Goal: Task Accomplishment & Management: Use online tool/utility

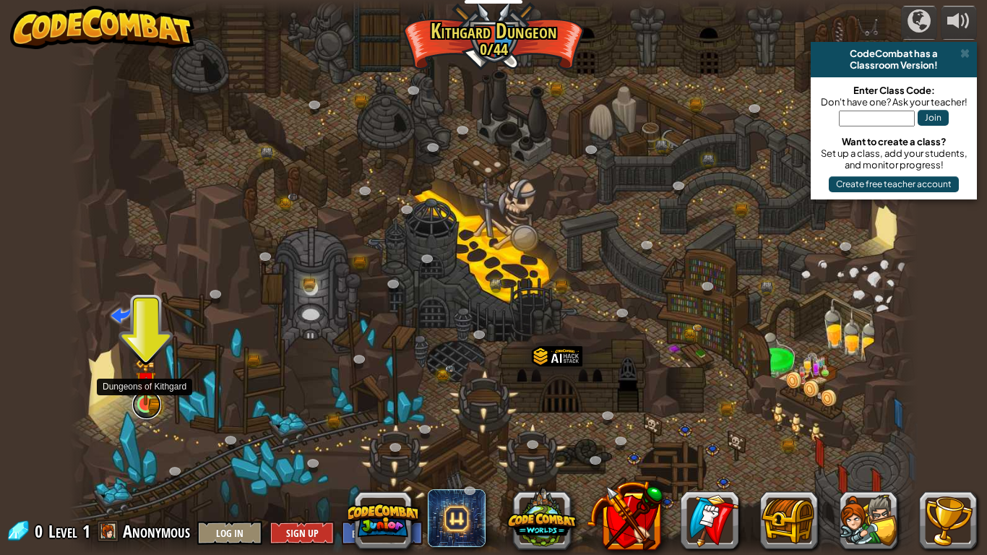
click at [147, 409] on link at bounding box center [146, 404] width 29 height 29
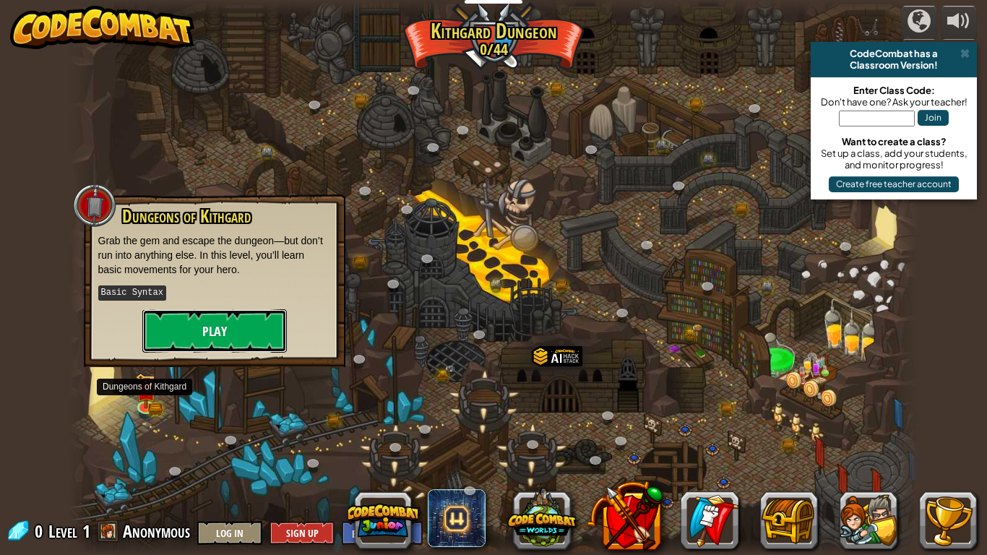
click at [227, 325] on button "Play" at bounding box center [214, 330] width 144 height 43
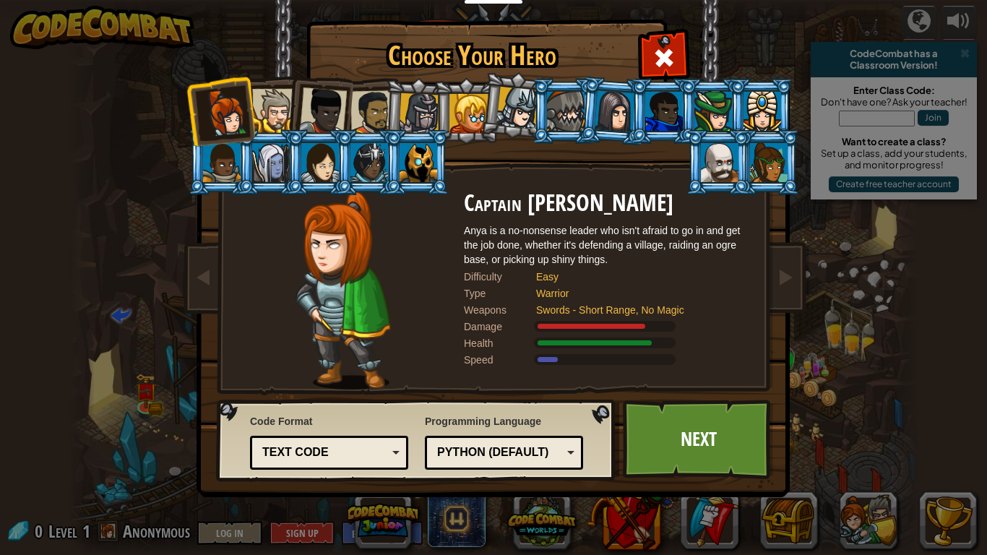
click at [370, 446] on div "Text code" at bounding box center [324, 452] width 125 height 17
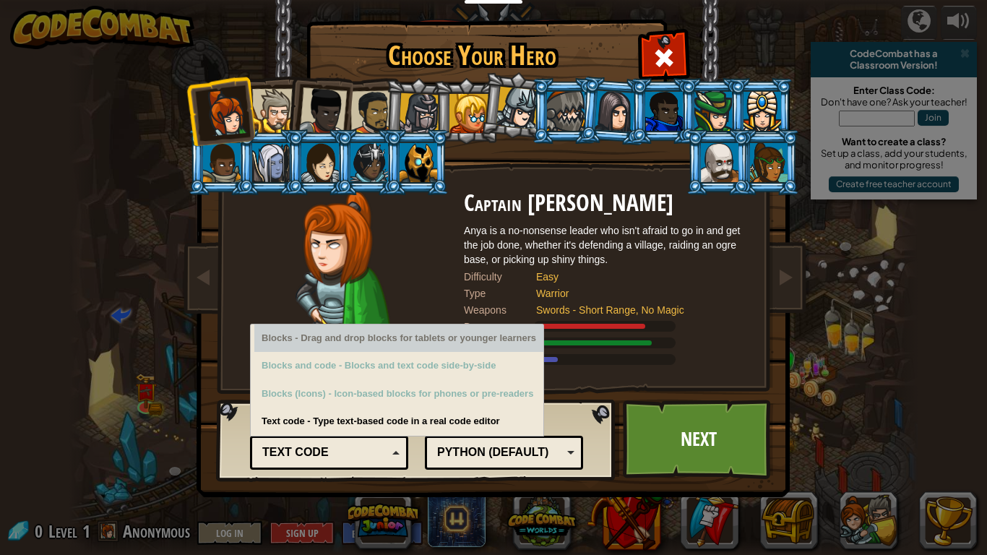
click at [354, 345] on div "Blocks - Drag and drop blocks for tablets or younger learners" at bounding box center [398, 338] width 289 height 28
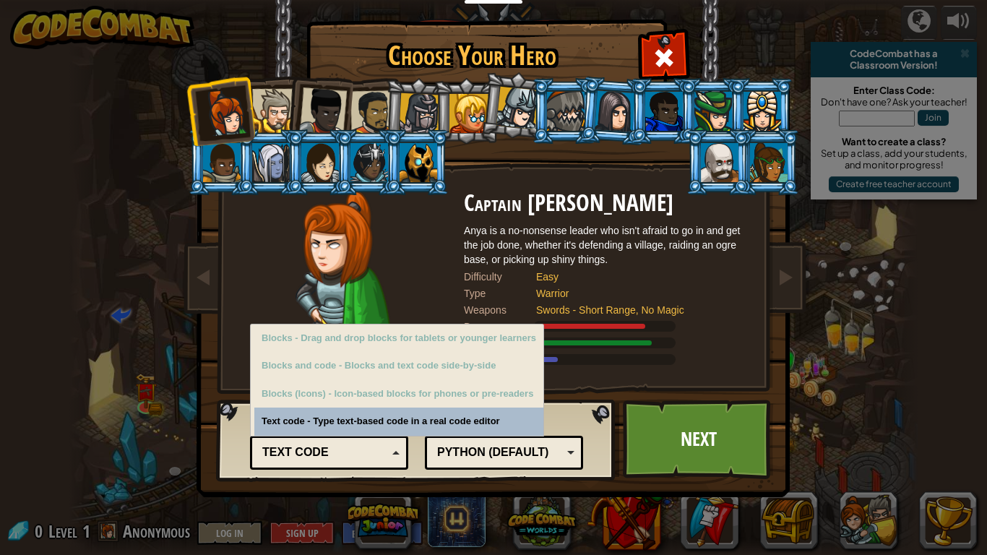
click at [377, 447] on div "Text code" at bounding box center [324, 452] width 125 height 17
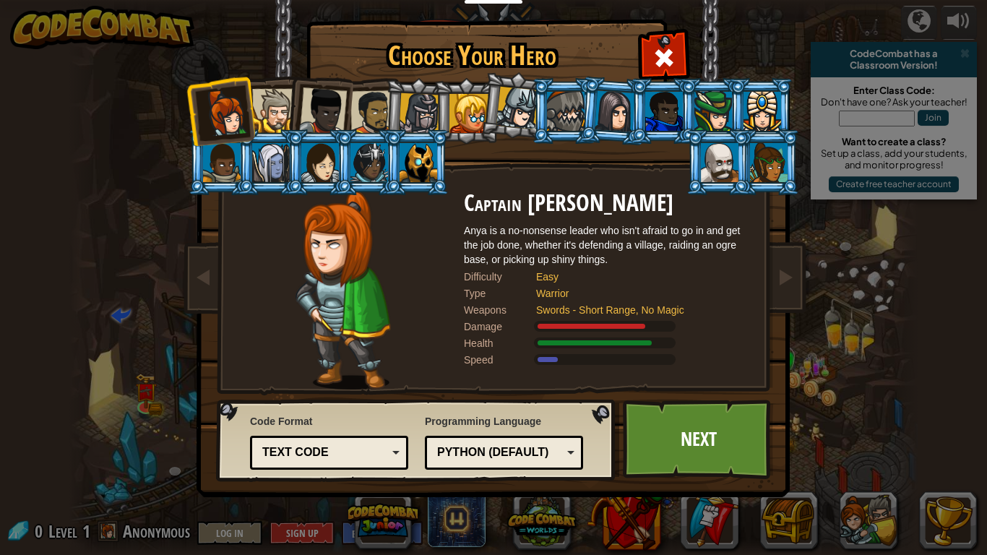
click at [441, 453] on div "Python (Default)" at bounding box center [499, 452] width 125 height 17
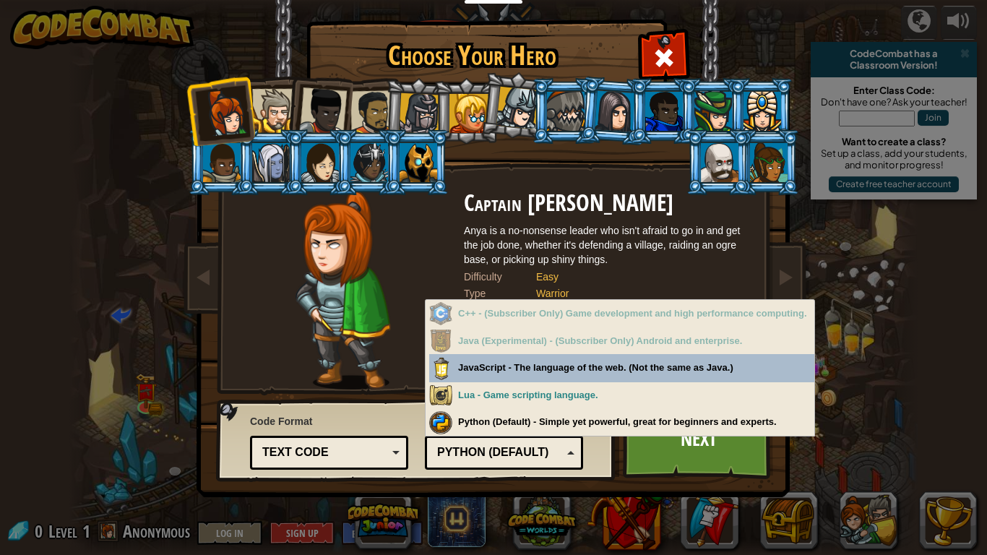
click at [441, 453] on div "Python (Default)" at bounding box center [499, 452] width 125 height 17
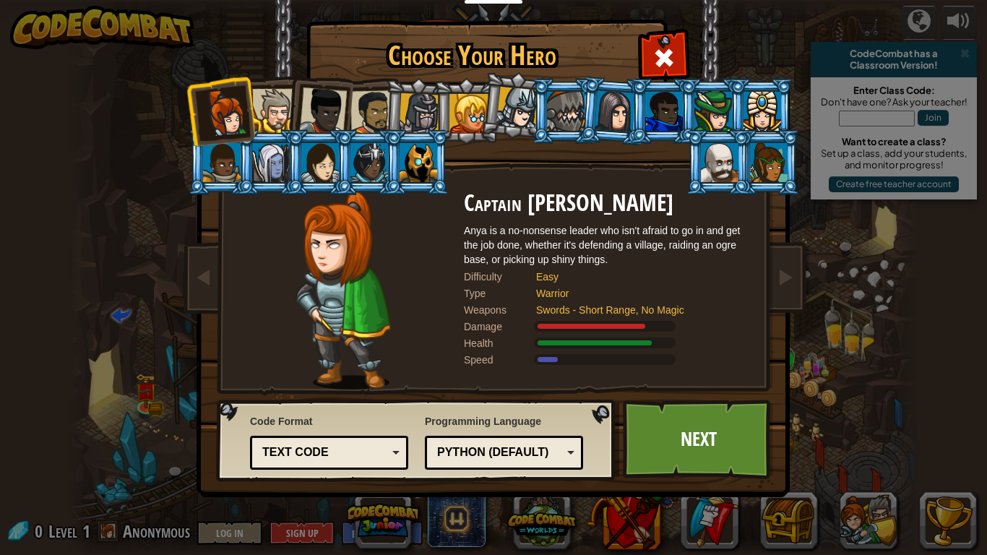
click at [467, 453] on div "Python (Default)" at bounding box center [499, 452] width 125 height 17
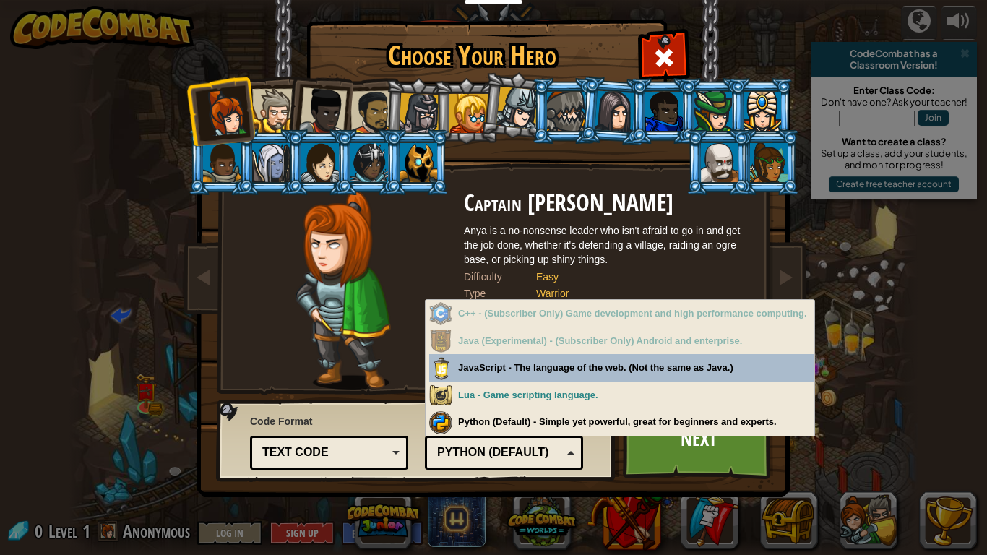
click at [467, 453] on div "Python (Default)" at bounding box center [499, 452] width 125 height 17
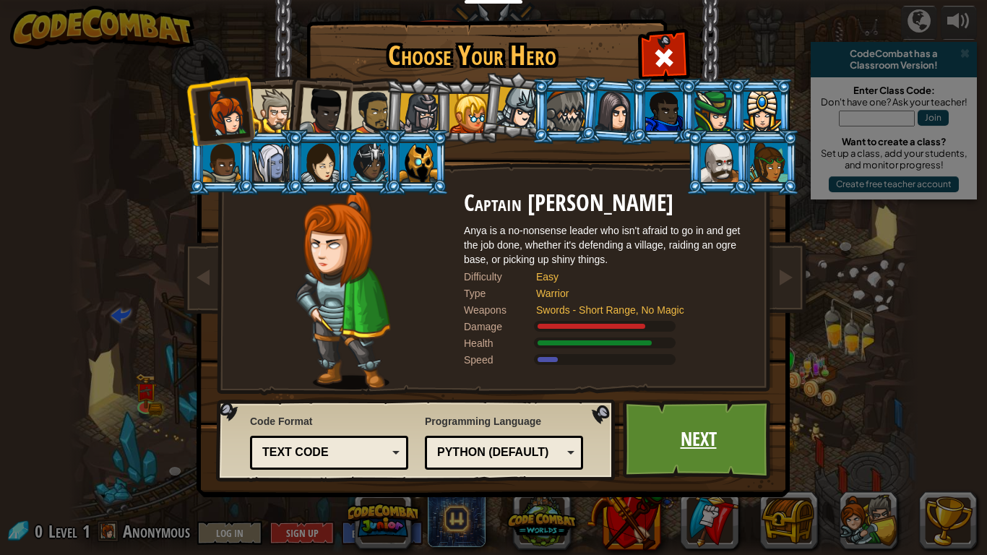
click at [680, 426] on link "Next" at bounding box center [698, 439] width 151 height 79
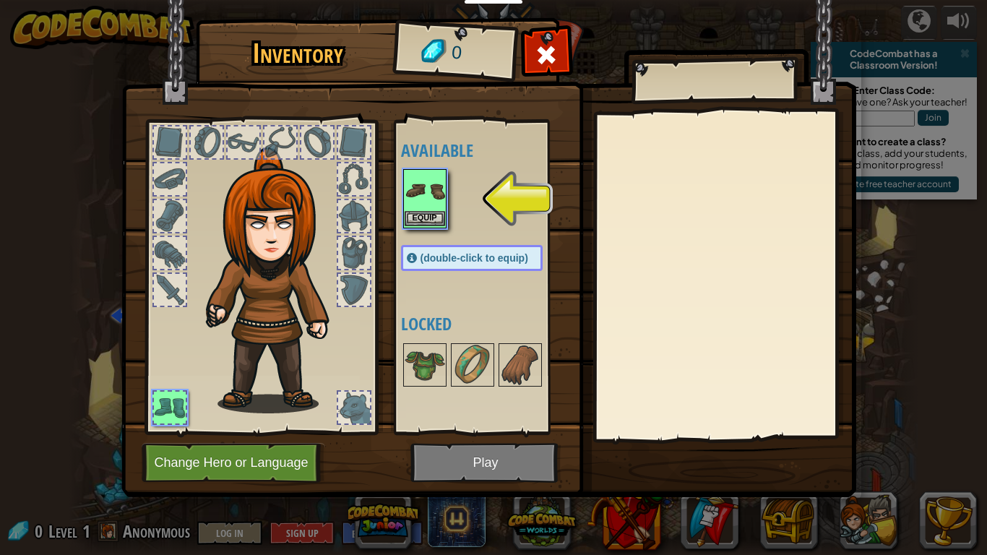
click at [405, 207] on img at bounding box center [425, 190] width 40 height 40
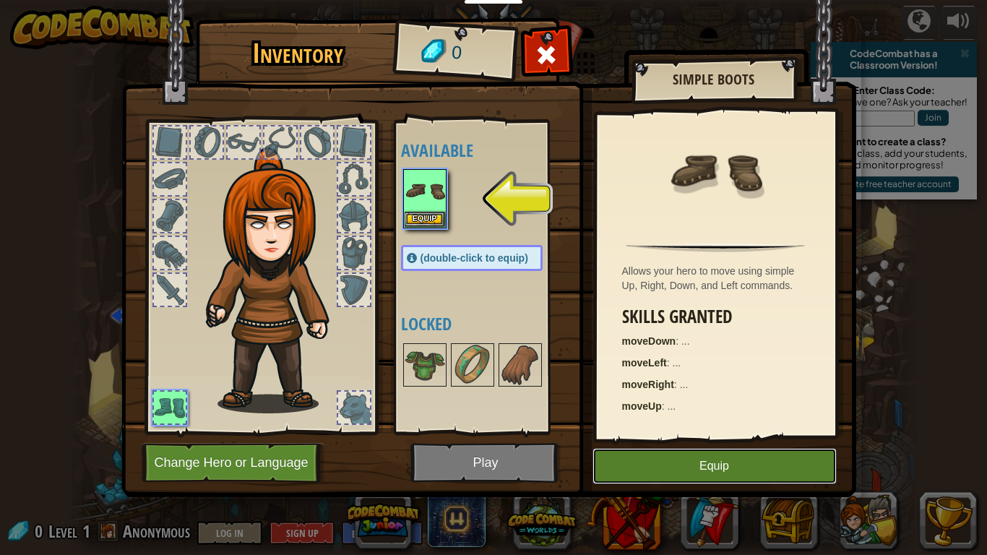
click at [671, 467] on button "Equip" at bounding box center [714, 466] width 244 height 36
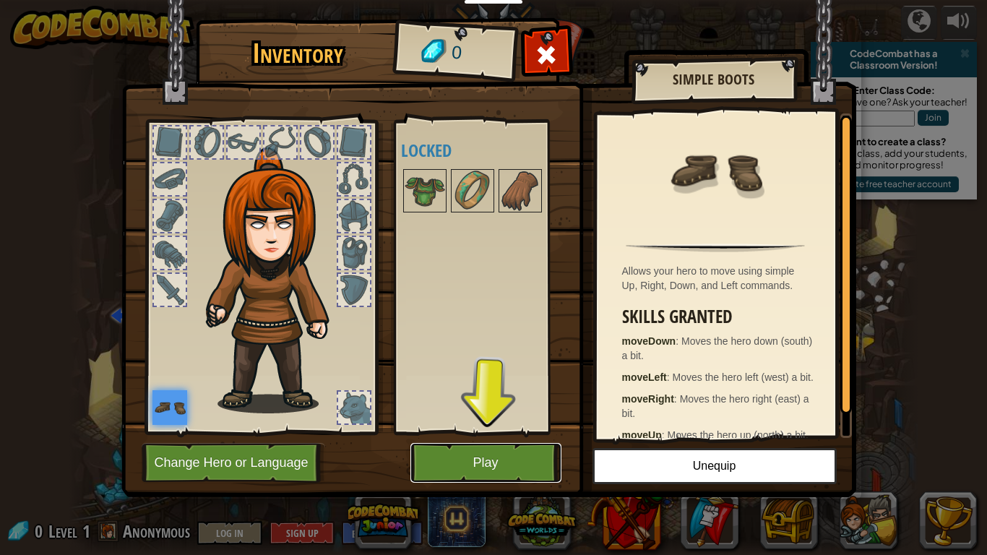
click at [458, 450] on button "Play" at bounding box center [485, 463] width 151 height 40
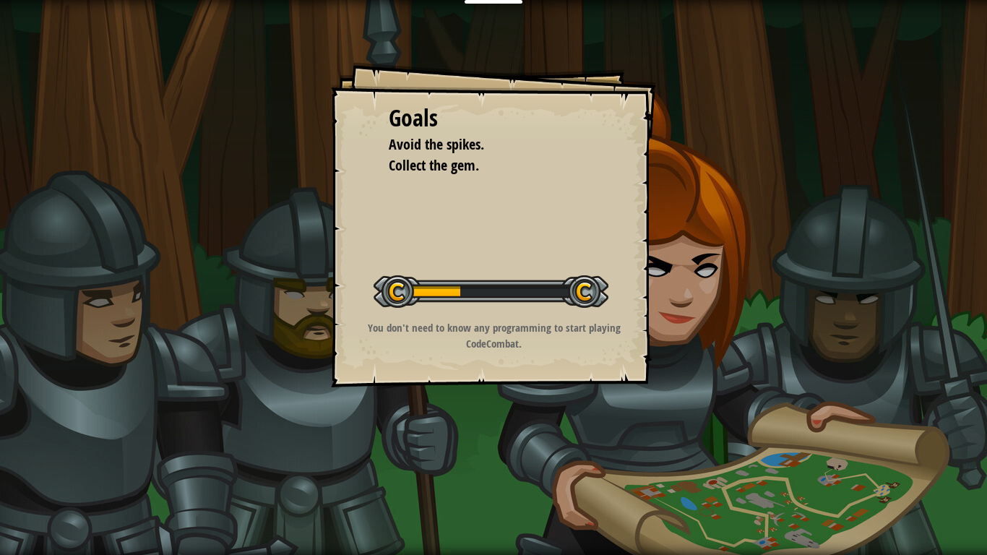
click at [397, 283] on div at bounding box center [491, 291] width 235 height 33
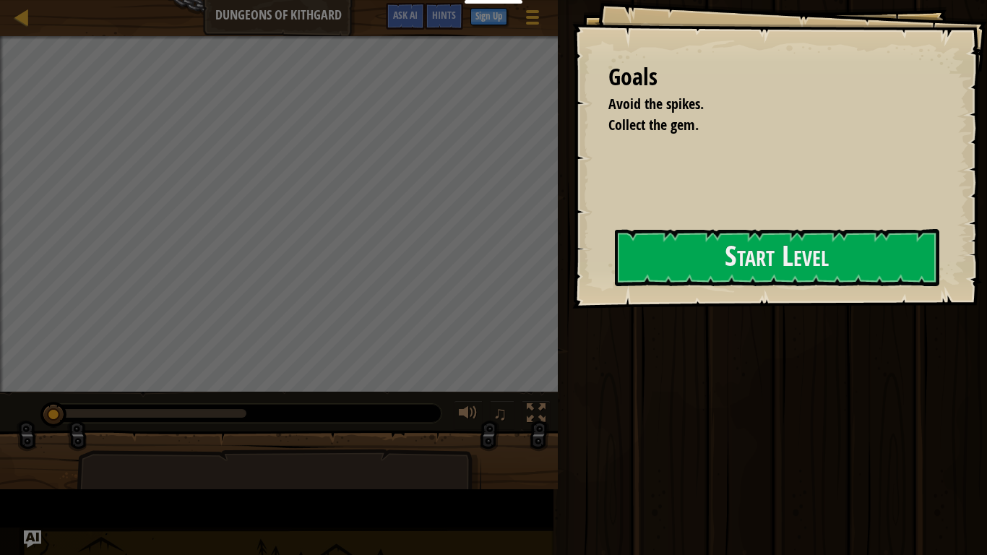
click at [558, 489] on div "Run Submit Done" at bounding box center [769, 274] width 433 height 548
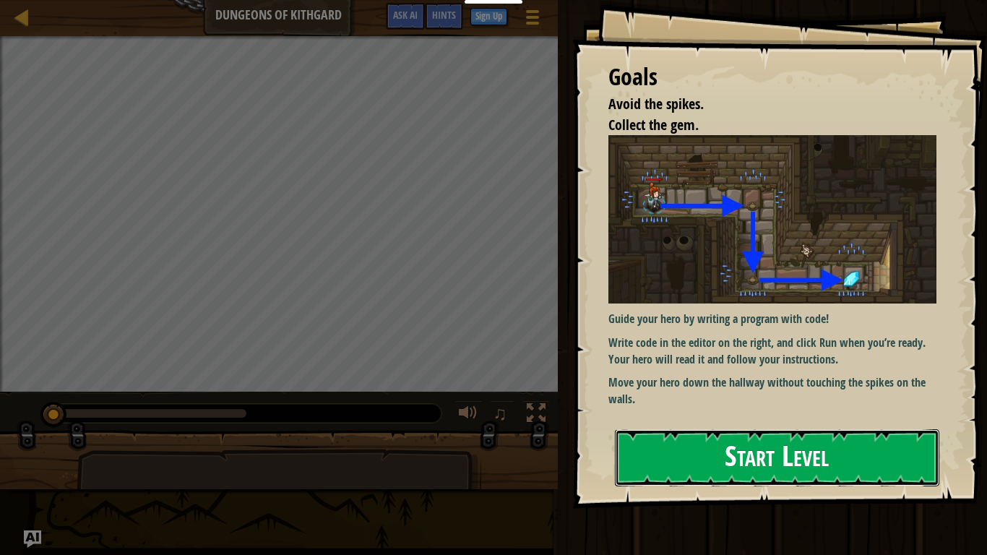
click at [685, 467] on button "Start Level" at bounding box center [777, 457] width 324 height 57
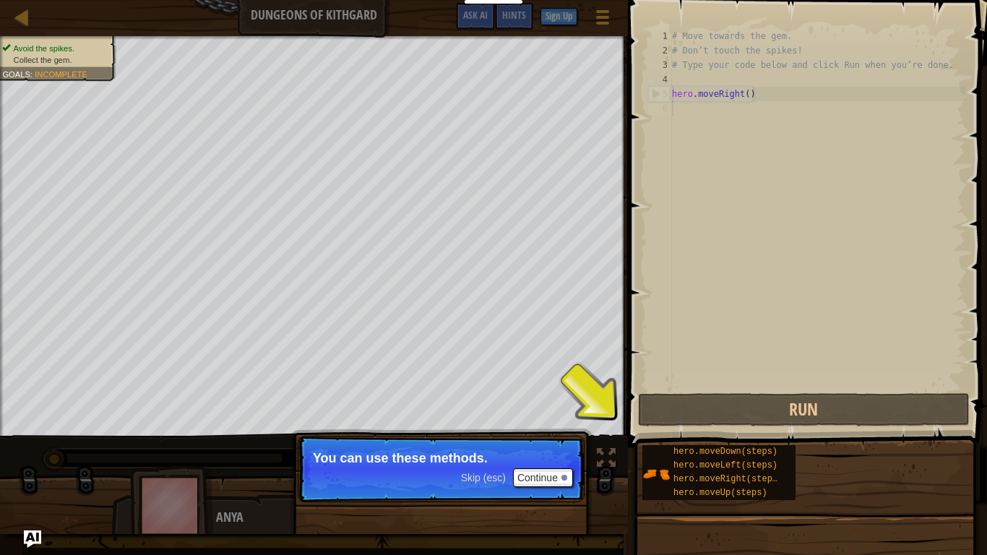
click at [690, 193] on div "# Move towards the gem. # Don’t touch the spikes! # Type your code below and cl…" at bounding box center [817, 224] width 296 height 390
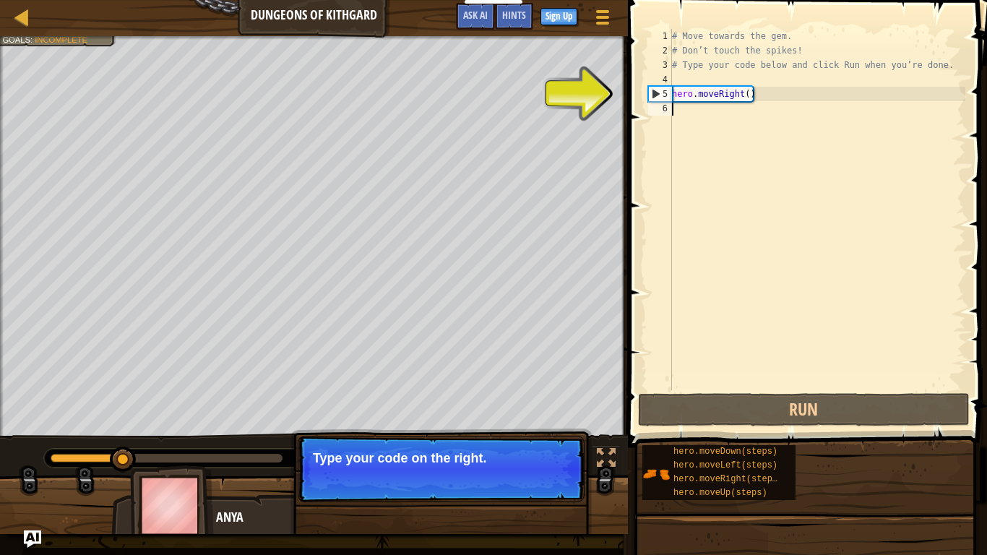
click at [743, 97] on div "# Move towards the gem. # Don’t touch the spikes! # Type your code below and cl…" at bounding box center [817, 224] width 296 height 390
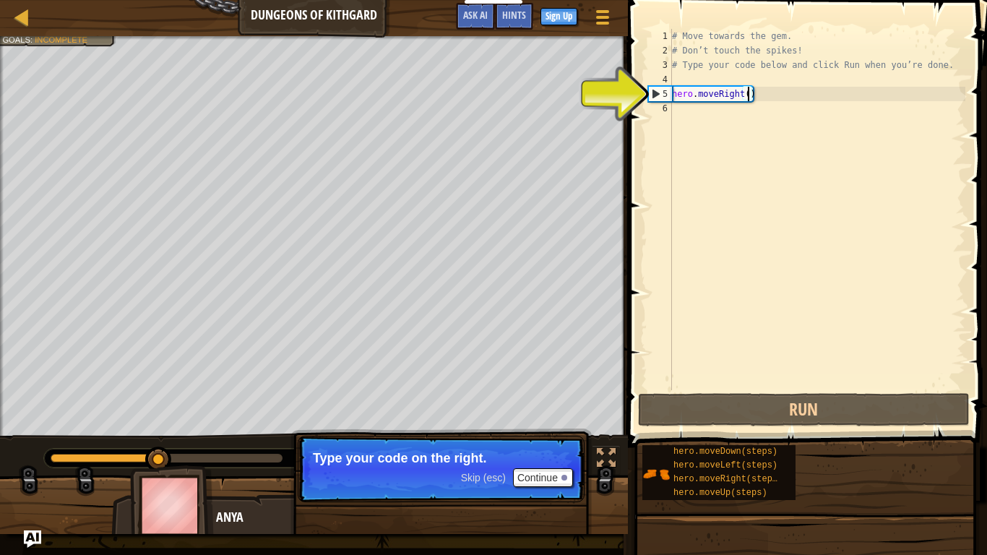
click at [746, 97] on div "# Move towards the gem. # Don’t touch the spikes! # Type your code below and cl…" at bounding box center [817, 224] width 296 height 390
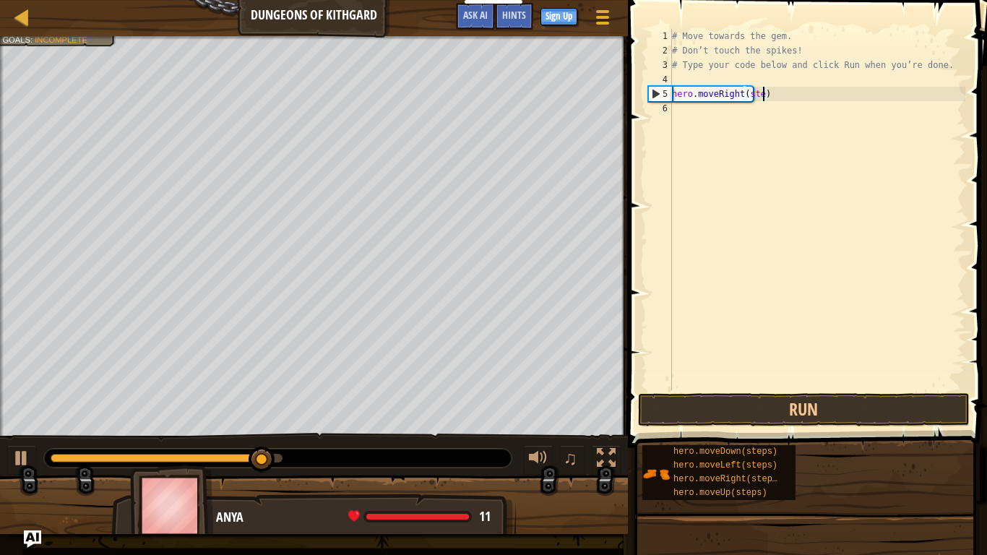
type textarea "hero.moveRight(steps)"
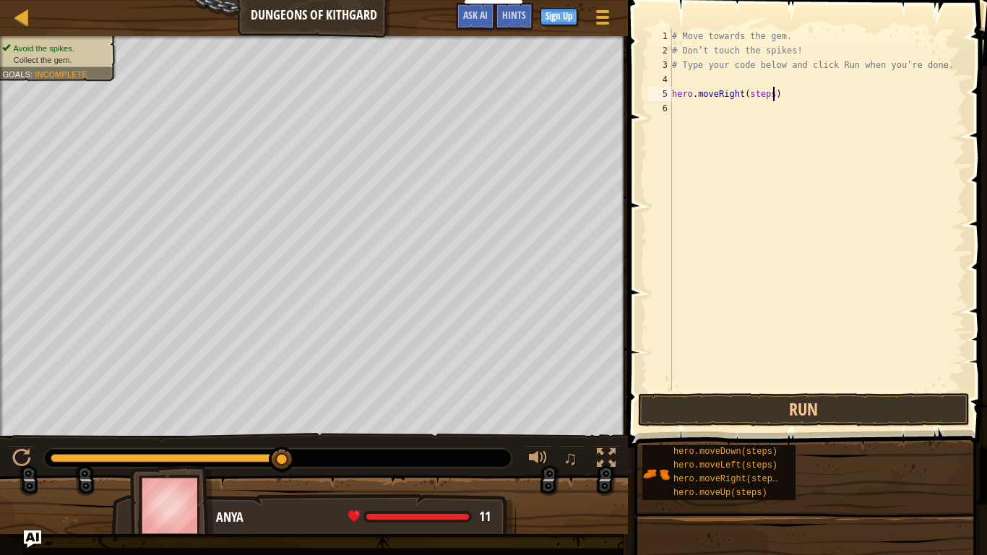
click at [709, 152] on div "# Move towards the gem. # Don’t touch the spikes! # Type your code below and cl…" at bounding box center [817, 224] width 296 height 390
click at [768, 401] on button "Run" at bounding box center [804, 409] width 332 height 33
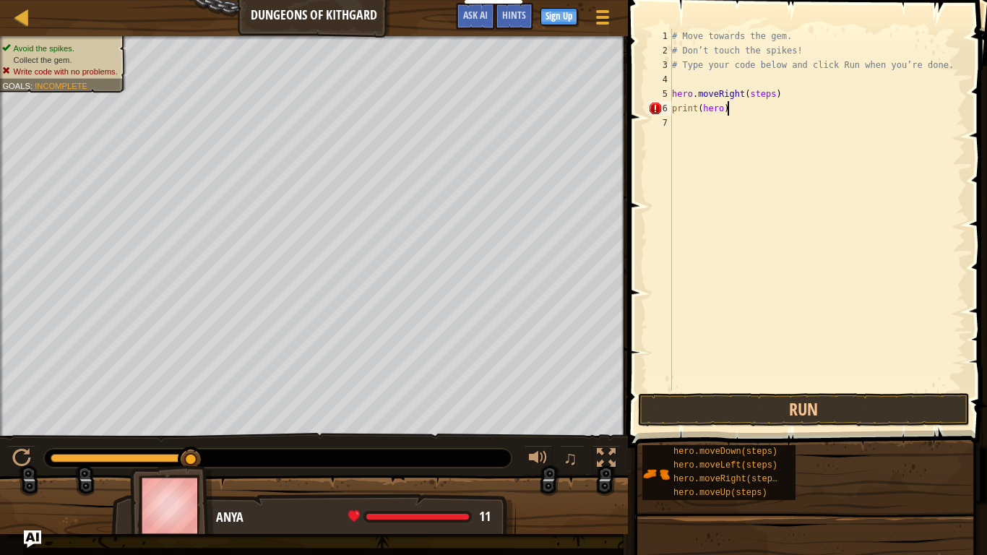
scroll to position [7, 7]
click at [708, 404] on button "Run" at bounding box center [804, 409] width 332 height 33
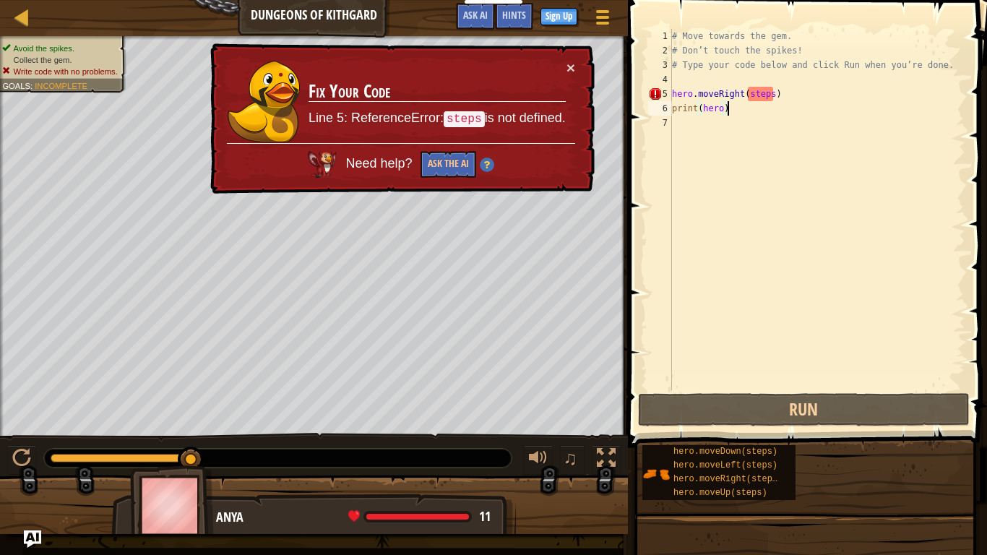
click at [764, 108] on div "# Move towards the gem. # Don’t touch the spikes! # Type your code below and cl…" at bounding box center [817, 224] width 296 height 390
click at [772, 100] on div "# Move towards the gem. # Don’t touch the spikes! # Type your code below and cl…" at bounding box center [817, 224] width 296 height 390
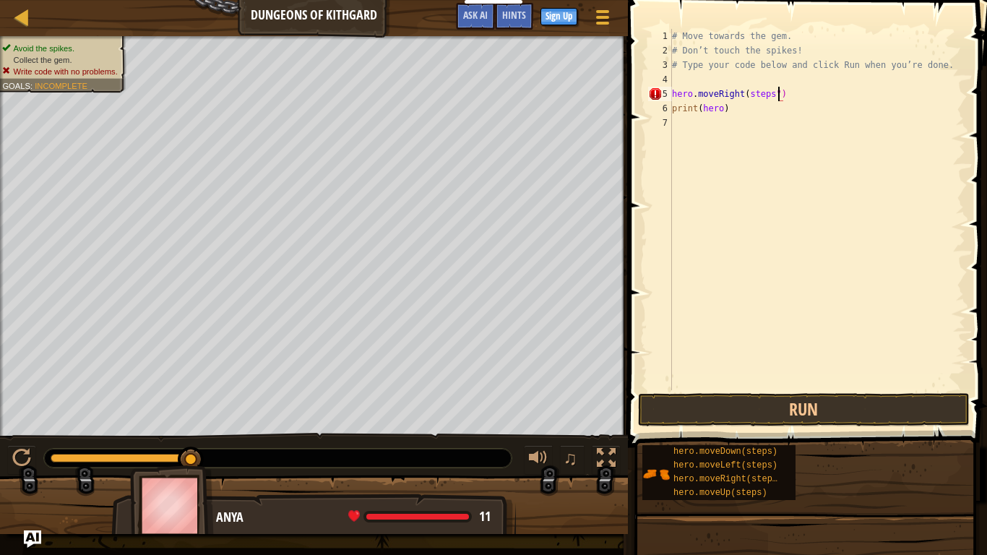
click at [749, 97] on div "# Move towards the gem. # Don’t touch the spikes! # Type your code below and cl…" at bounding box center [817, 224] width 296 height 390
click at [791, 410] on button "Run" at bounding box center [804, 409] width 332 height 33
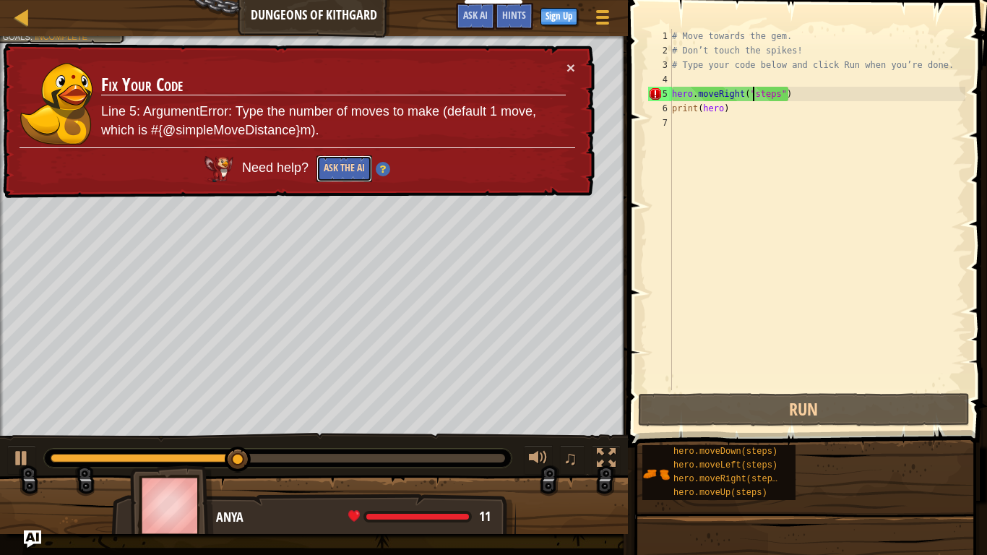
click at [358, 170] on button "Ask the AI" at bounding box center [344, 168] width 56 height 27
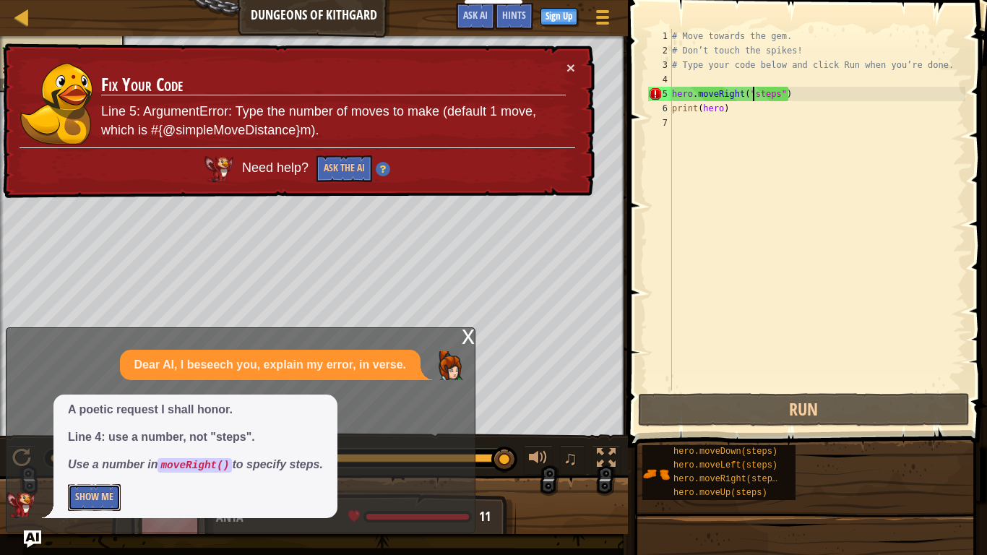
click at [89, 484] on button "Show Me" at bounding box center [94, 497] width 53 height 27
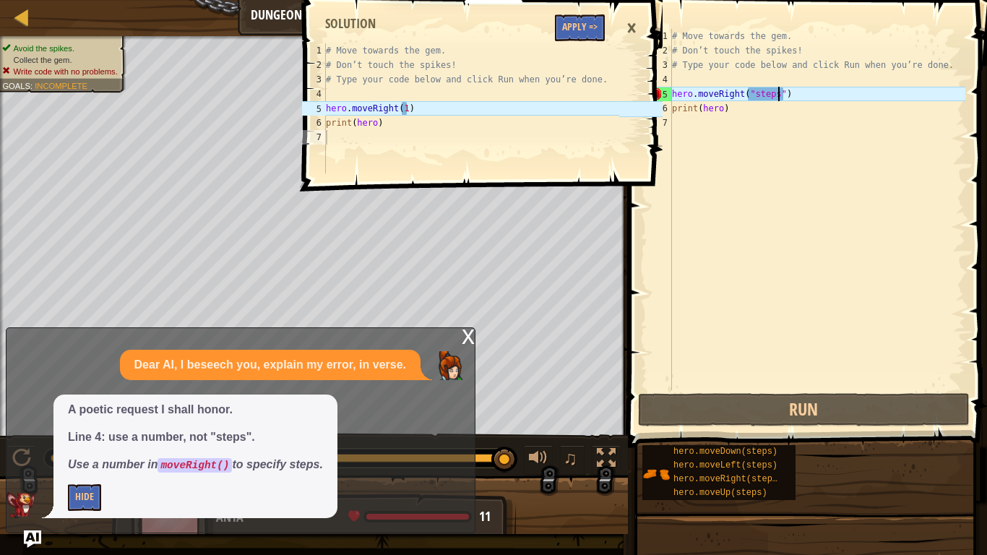
click at [778, 92] on div "# Move towards the gem. # Don’t touch the spikes! # Type your code below and cl…" at bounding box center [817, 224] width 296 height 390
click at [783, 96] on div "# Move towards the gem. # Don’t touch the spikes! # Type your code below and cl…" at bounding box center [817, 224] width 296 height 390
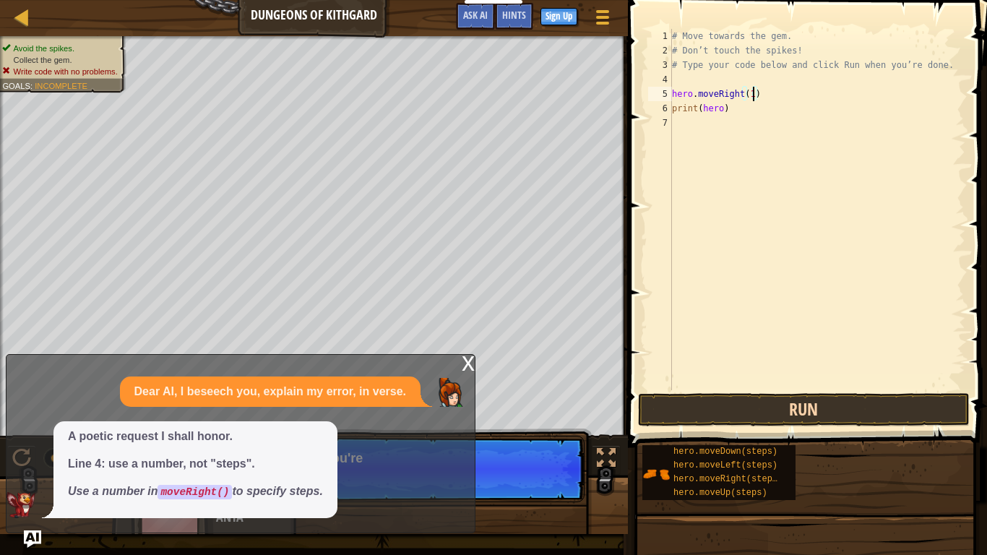
type textarea "hero.moveRight(1)"
click at [809, 402] on button "Run" at bounding box center [804, 409] width 332 height 33
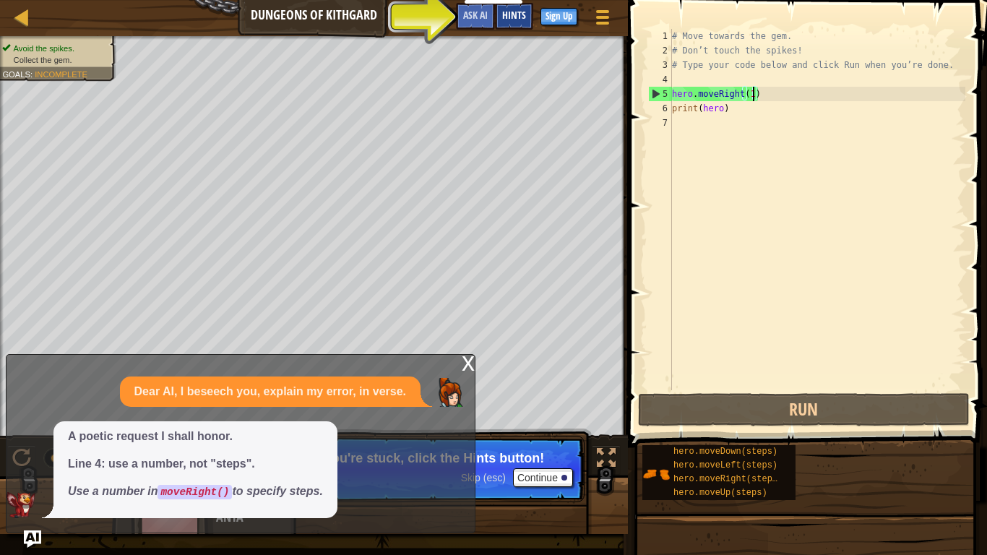
click at [511, 18] on span "Hints" at bounding box center [514, 15] width 24 height 14
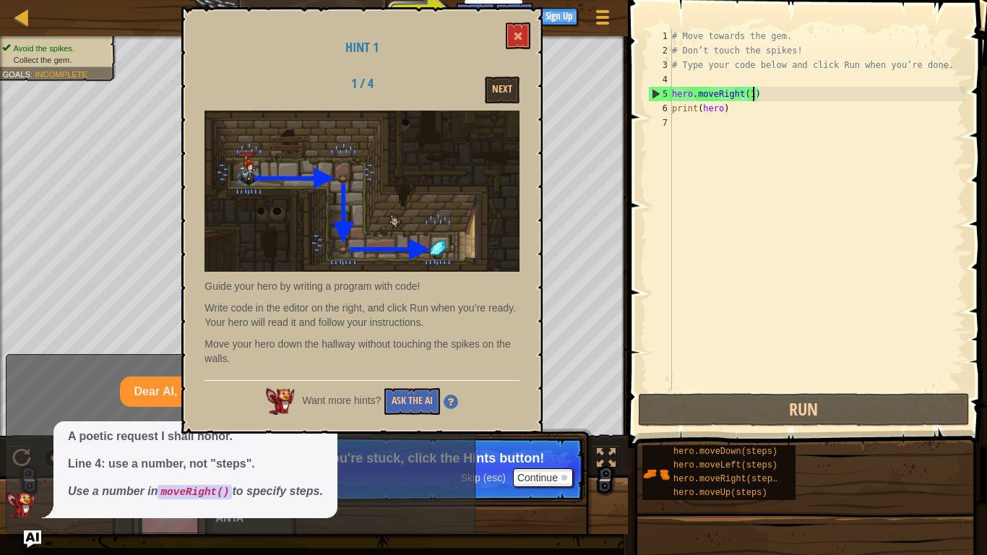
click at [504, 20] on div "Hint 1 1 / 4 Next Guide your hero by writing a program with code! Write code in…" at bounding box center [361, 220] width 361 height 426
click at [524, 30] on button at bounding box center [518, 35] width 25 height 27
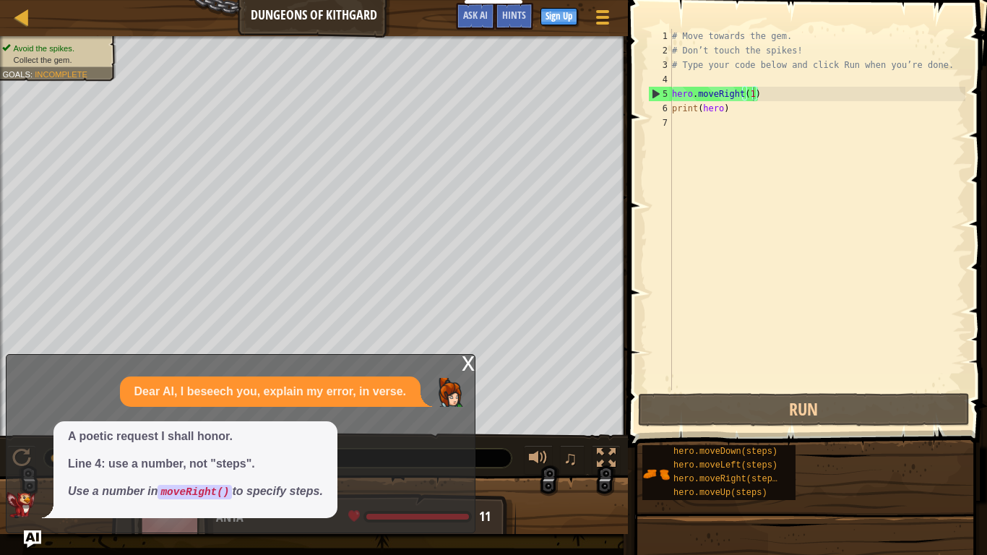
click at [731, 120] on div "# Move towards the gem. # Don’t touch the spikes! # Type your code below and cl…" at bounding box center [817, 224] width 296 height 390
click at [740, 97] on div "# Move towards the gem. # Don’t touch the spikes! # Type your code below and cl…" at bounding box center [817, 224] width 296 height 390
click at [743, 98] on div "# Move towards the gem. # Don’t touch the spikes! # Type your code below and cl…" at bounding box center [817, 224] width 296 height 390
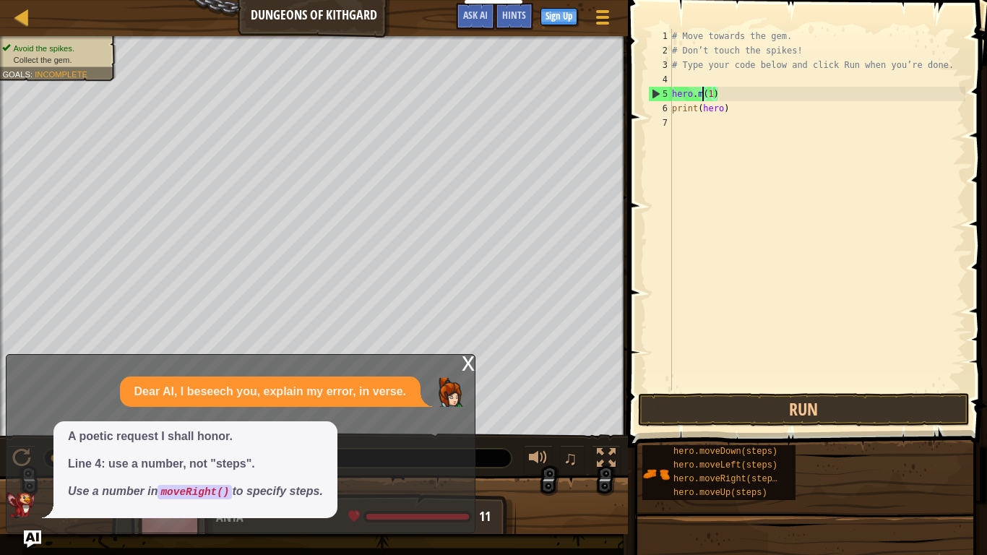
type textarea "hero.(1)"
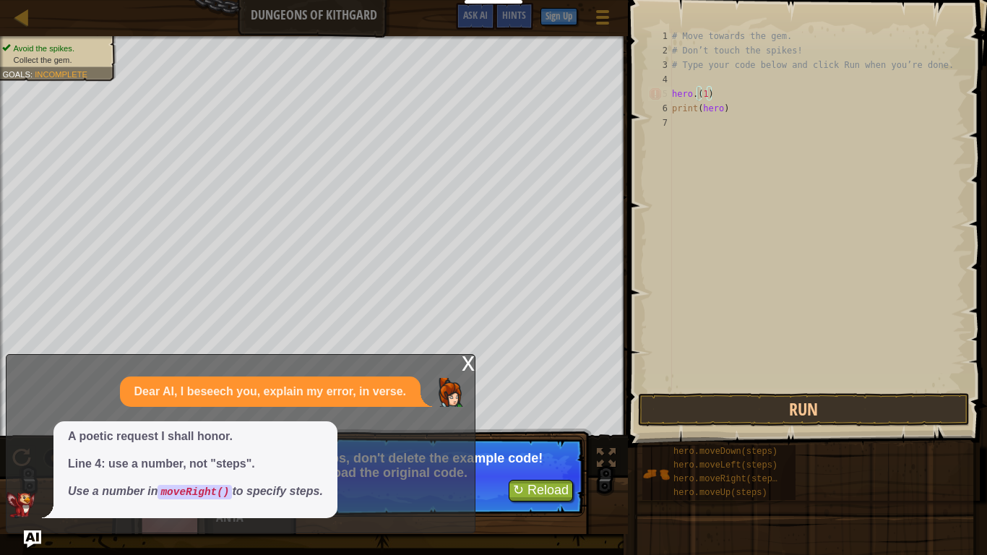
click at [459, 356] on div "x Dear AI, I beseech you, explain my error, in verse. A poetic request I shall …" at bounding box center [241, 443] width 470 height 179
click at [464, 361] on div "x" at bounding box center [468, 362] width 13 height 14
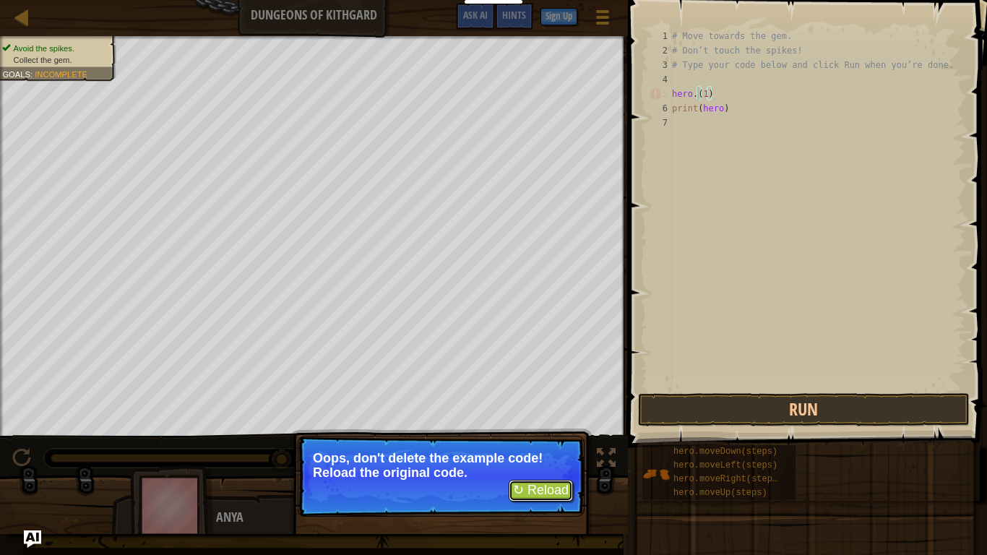
click at [518, 489] on button "↻ Reload" at bounding box center [541, 491] width 64 height 22
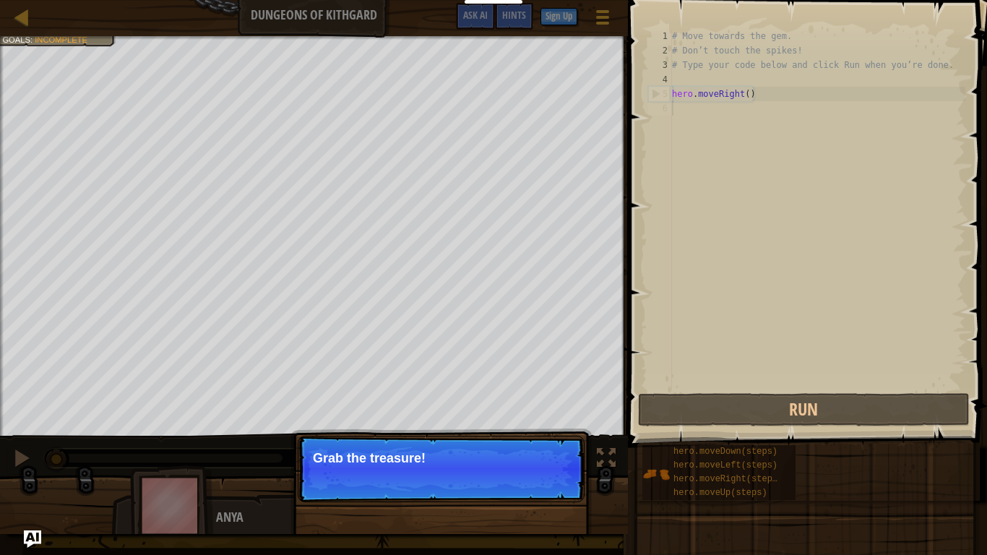
click at [558, 457] on p "Grab the treasure!" at bounding box center [441, 458] width 256 height 14
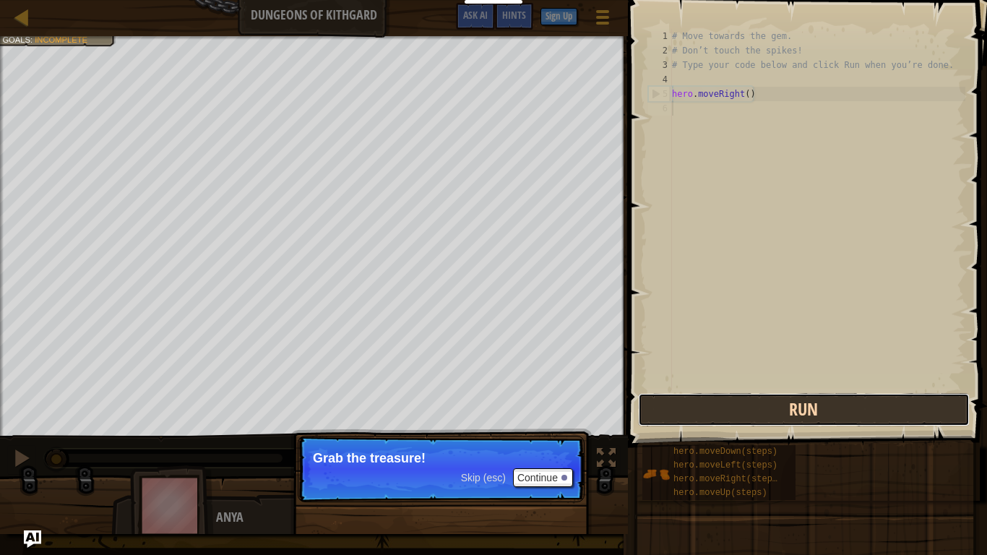
click at [674, 421] on button "Run" at bounding box center [804, 409] width 332 height 33
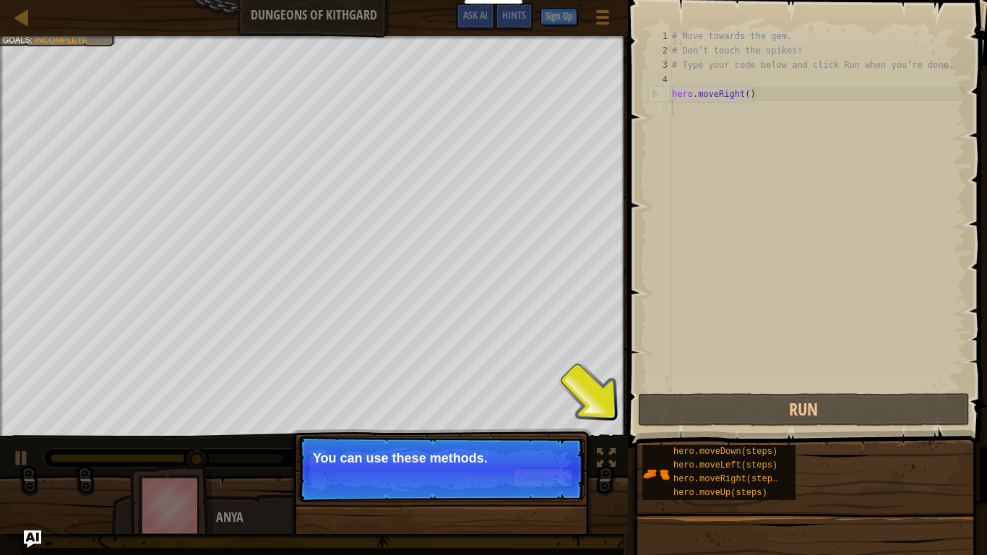
click at [475, 436] on p "Skip (esc) Continue You can use these methods." at bounding box center [441, 469] width 287 height 66
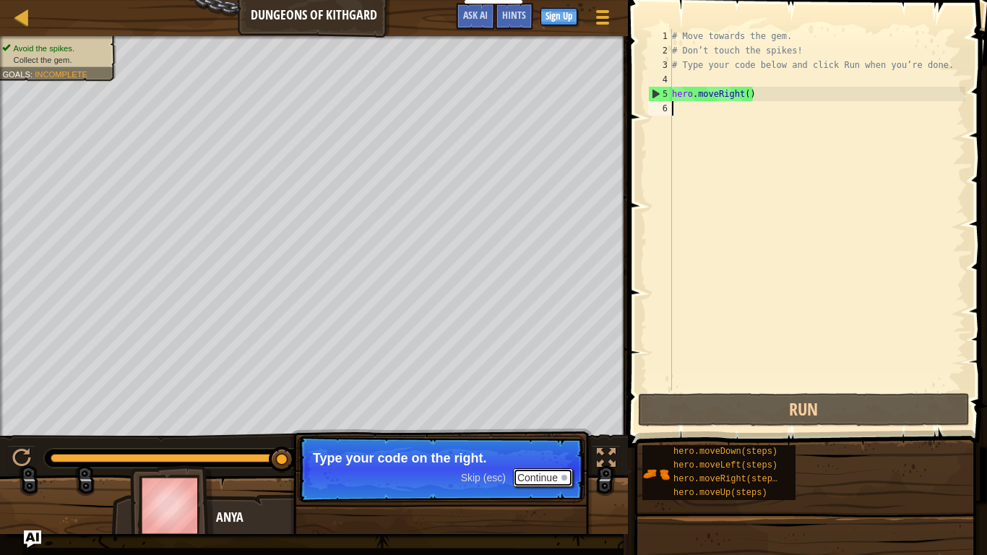
click at [558, 479] on button "Continue" at bounding box center [543, 477] width 60 height 19
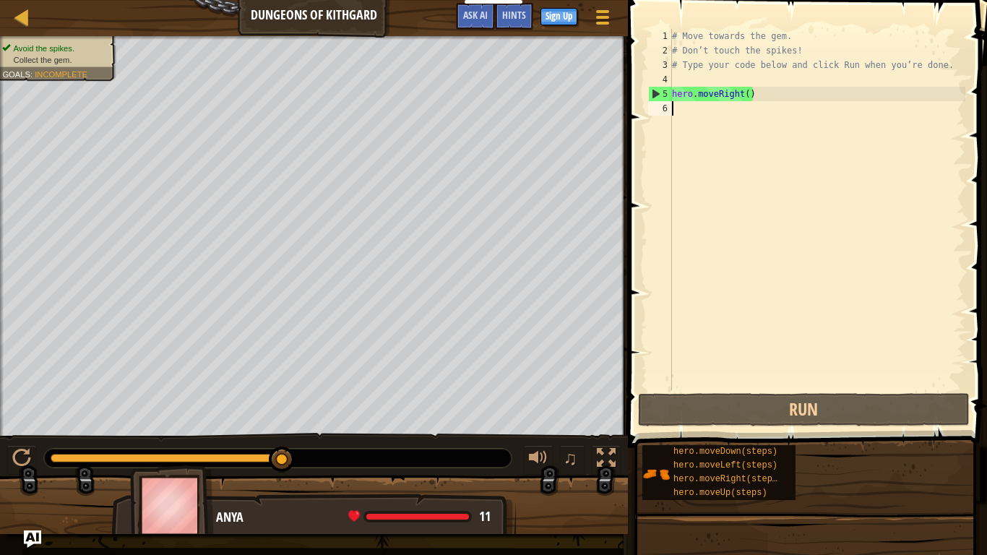
click at [742, 95] on div "# Move towards the gem. # Don’t touch the spikes! # Type your code below and cl…" at bounding box center [817, 224] width 296 height 390
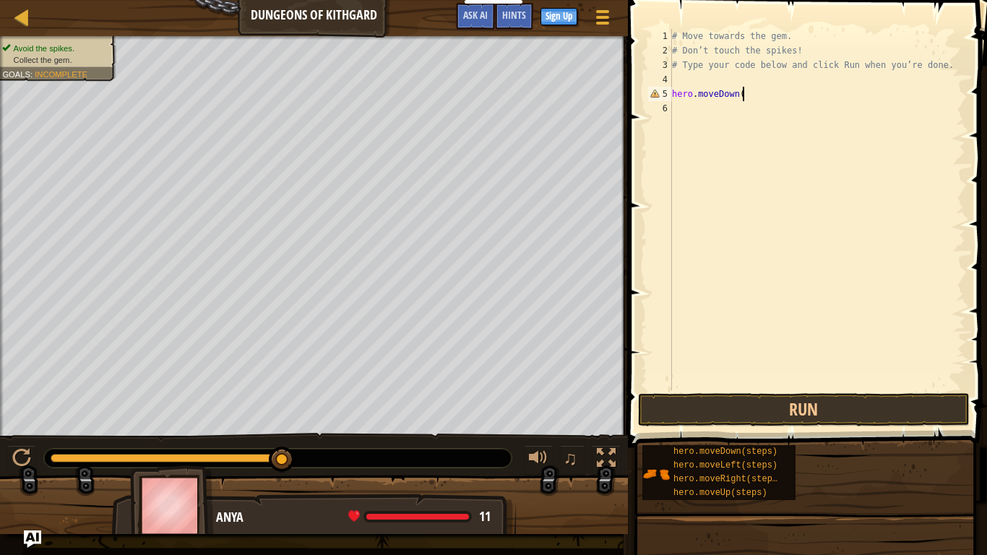
scroll to position [7, 9]
type textarea "hero.moveDown(1)"
type textarea "print(hero)"
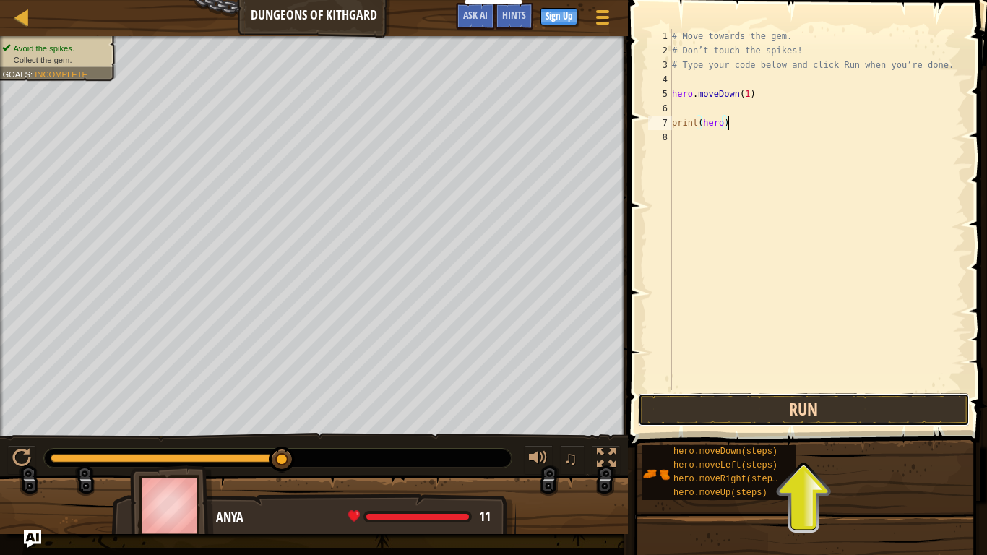
click at [765, 412] on button "Run" at bounding box center [804, 409] width 332 height 33
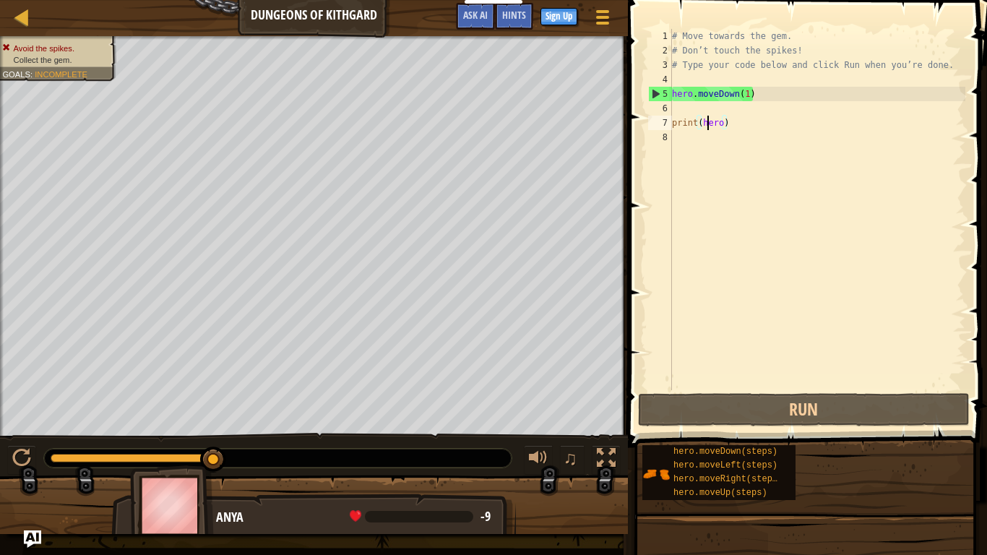
click at [706, 118] on div "# Move towards the gem. # Don’t touch the spikes! # Type your code below and cl…" at bounding box center [817, 224] width 296 height 390
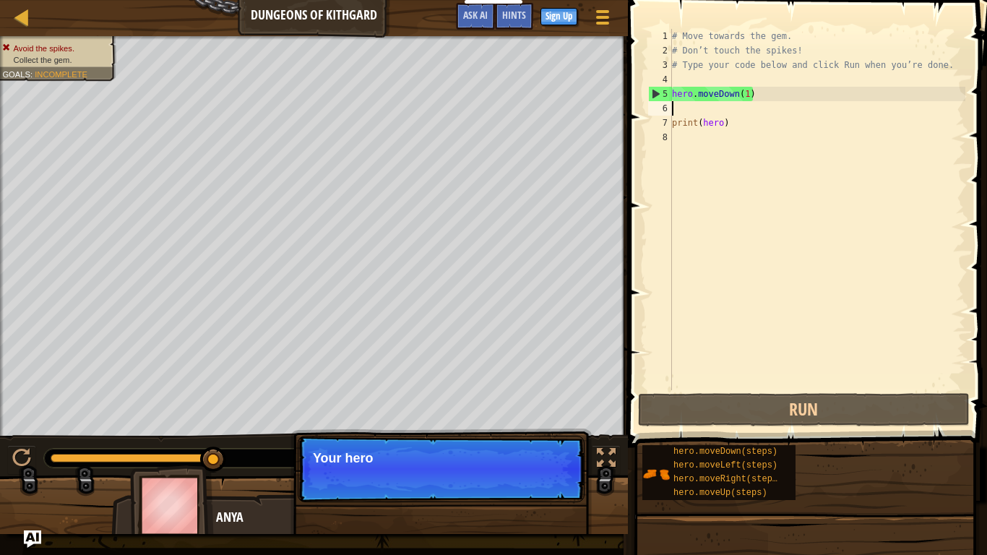
click at [701, 112] on div "# Move towards the gem. # Don’t touch the spikes! # Type your code below and cl…" at bounding box center [817, 224] width 296 height 390
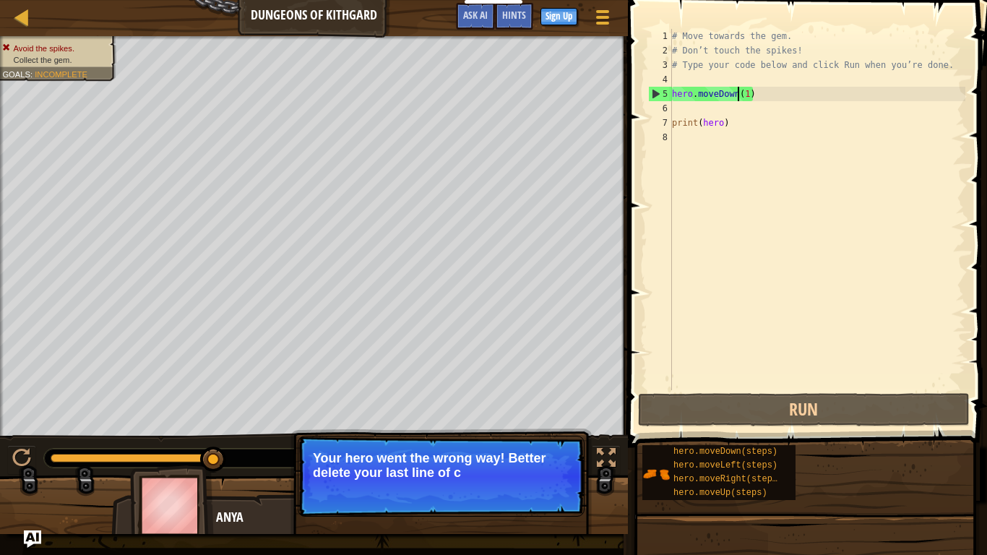
click at [737, 95] on div "# Move towards the gem. # Don’t touch the spikes! # Type your code below and cl…" at bounding box center [817, 224] width 296 height 390
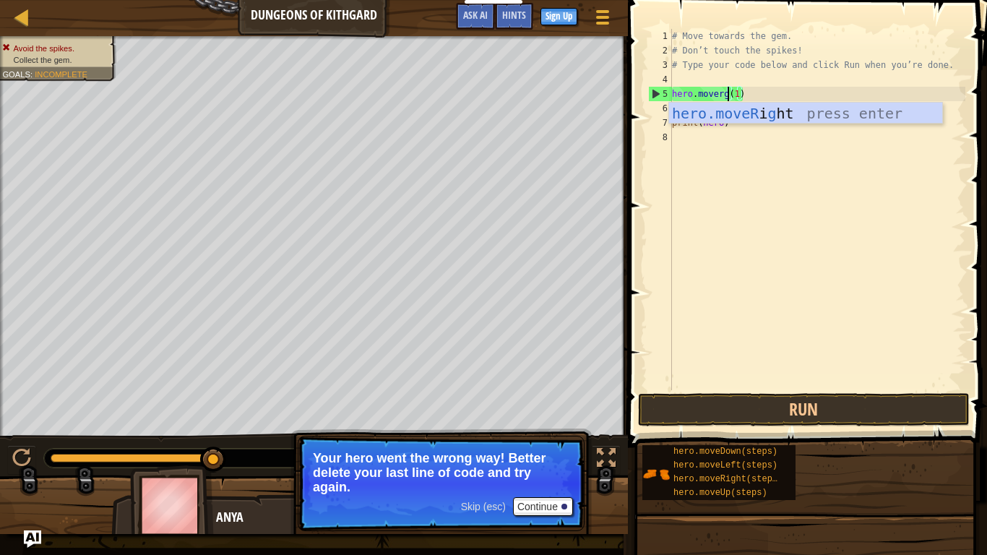
scroll to position [7, 8]
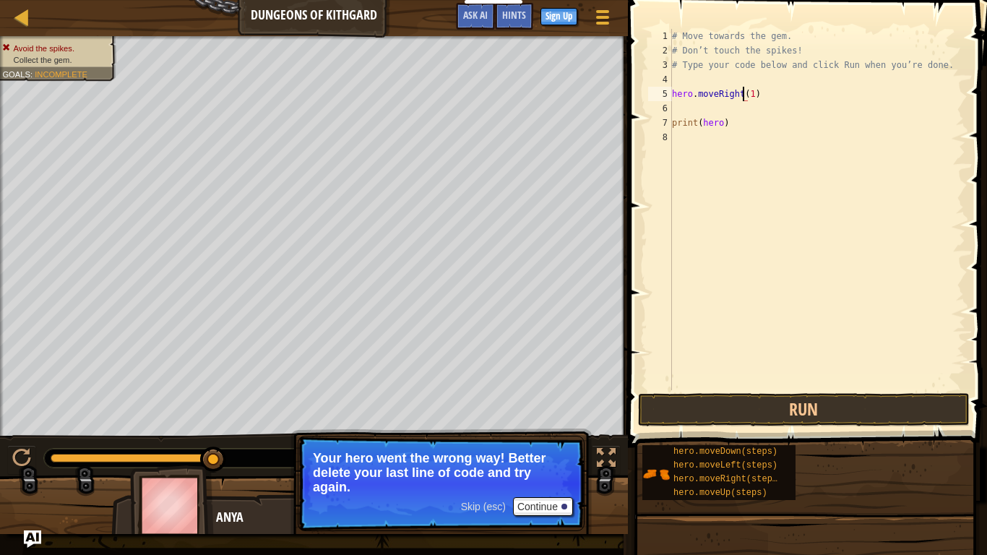
type textarea "hero.moveRight(1)"
click at [740, 108] on div "# Move towards the gem. # Don’t touch the spikes! # Type your code below and cl…" at bounding box center [817, 224] width 296 height 390
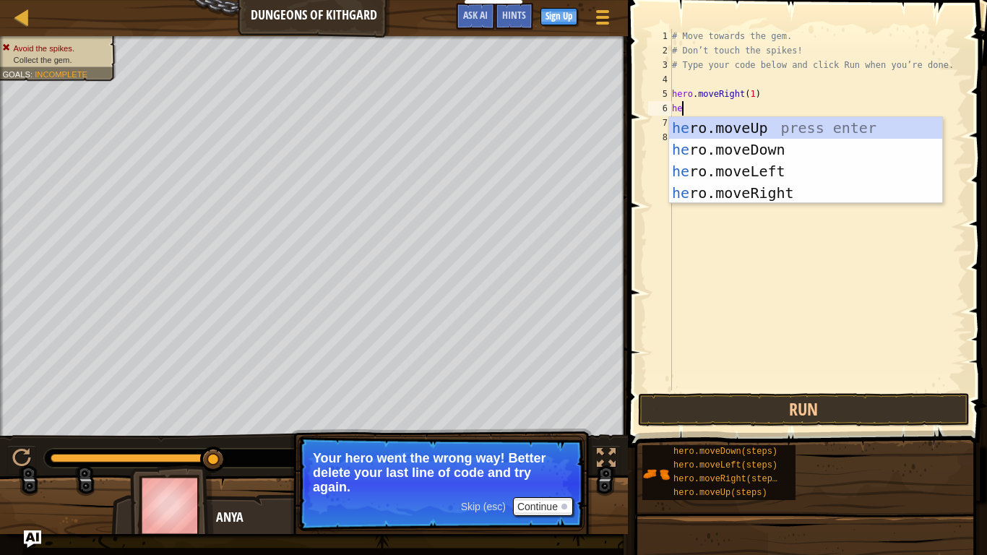
type textarea "hero"
click at [774, 152] on div "hero .moveUp press enter hero .moveDown press enter hero .moveLeft press enter …" at bounding box center [805, 182] width 273 height 130
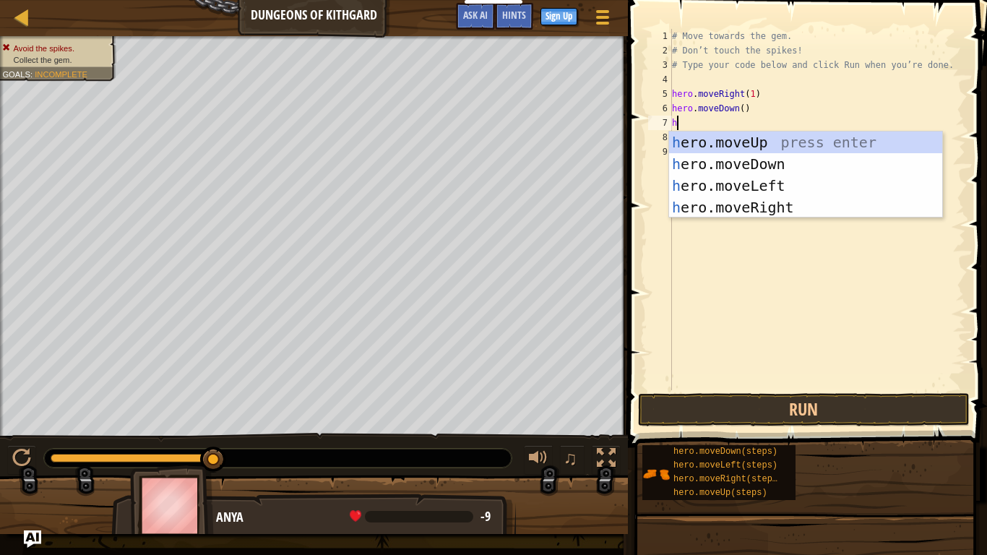
type textarea "hero"
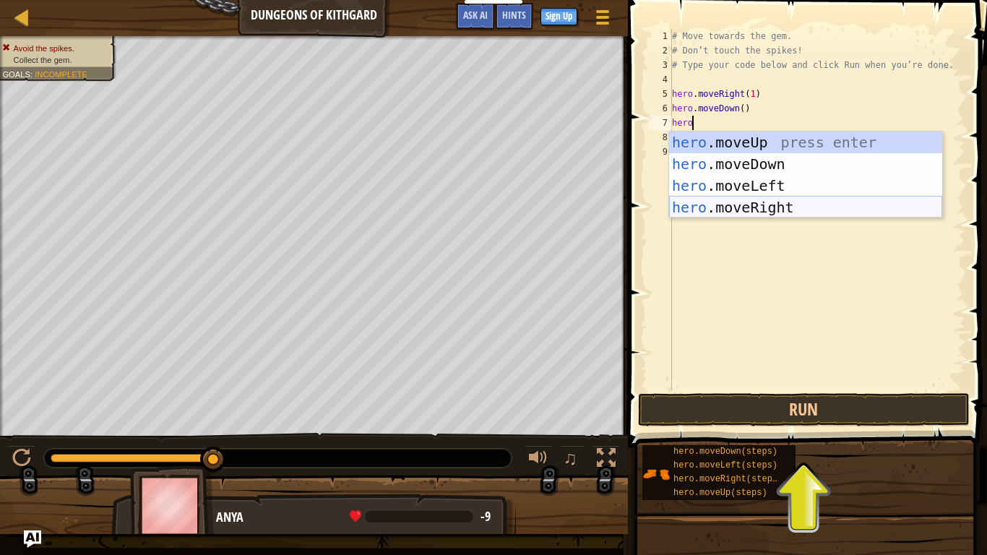
click at [709, 205] on div "hero .moveUp press enter hero .moveDown press enter hero .moveLeft press enter …" at bounding box center [805, 196] width 273 height 130
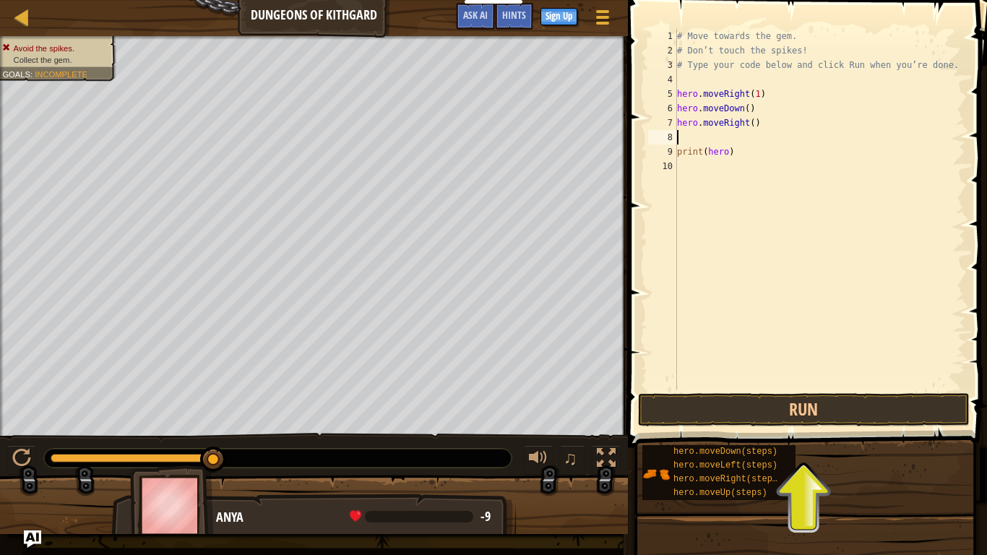
click at [746, 108] on div "# Move towards the gem. # Don’t touch the spikes! # Type your code below and cl…" at bounding box center [819, 224] width 291 height 390
click at [752, 125] on div "# Move towards the gem. # Don’t touch the spikes! # Type your code below and cl…" at bounding box center [819, 224] width 291 height 390
click at [735, 418] on button "Run" at bounding box center [804, 409] width 332 height 33
type textarea "hero.moveRight(1)"
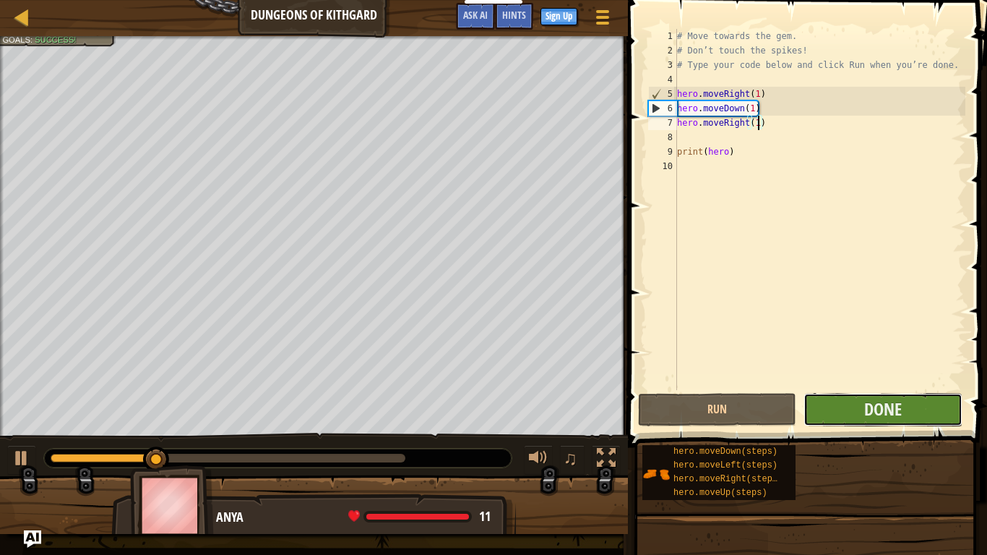
click at [814, 415] on button "Done" at bounding box center [882, 409] width 158 height 33
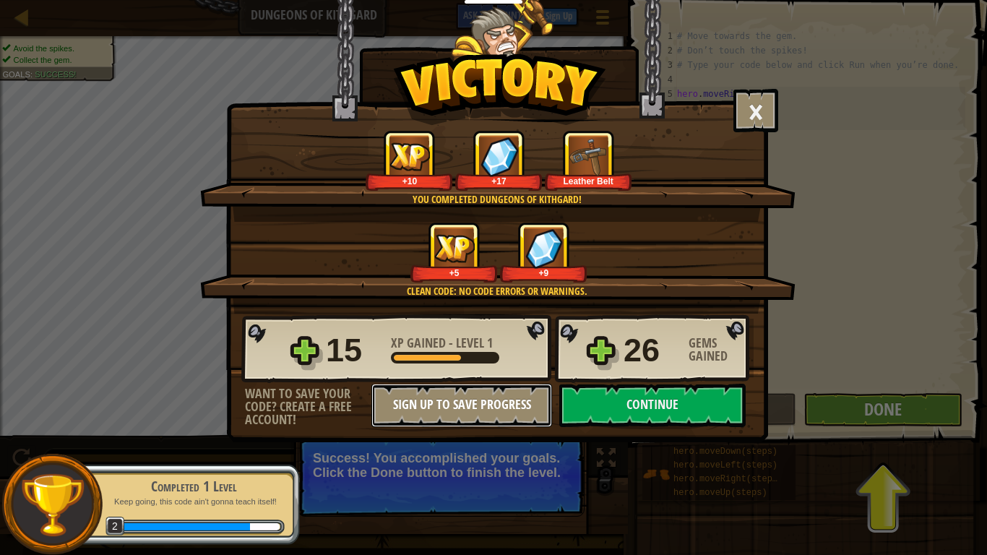
click at [461, 400] on button "Sign Up to Save Progress" at bounding box center [461, 405] width 181 height 43
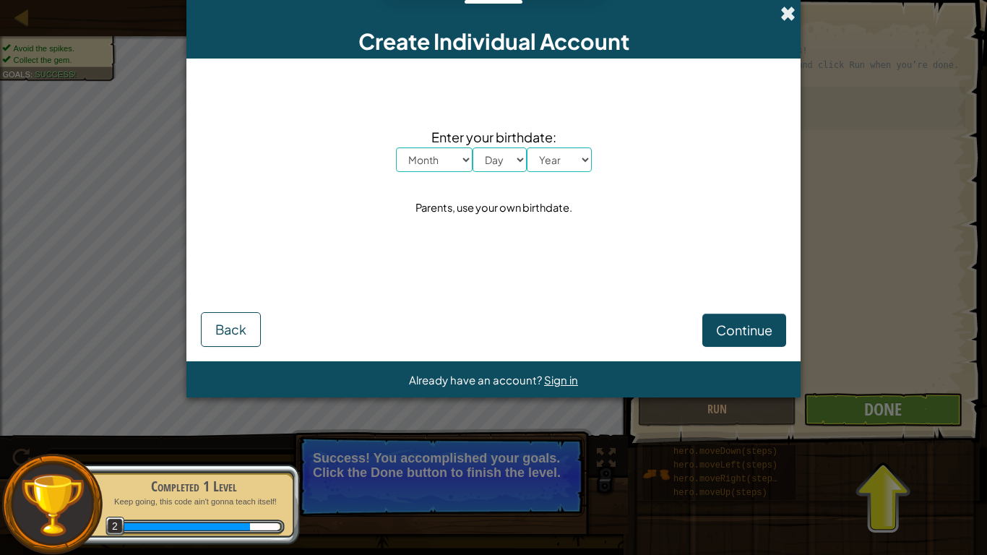
click at [785, 17] on span at bounding box center [787, 13] width 15 height 15
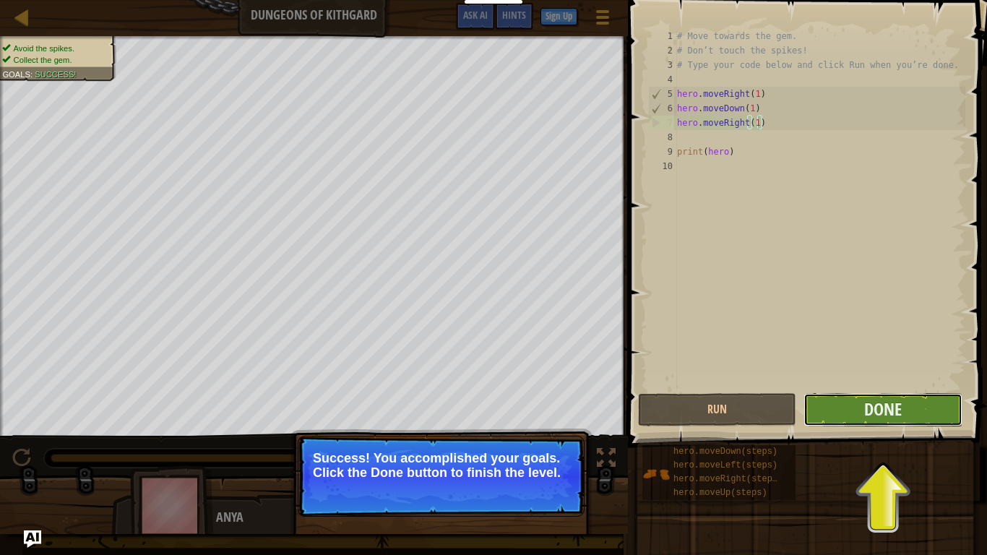
click at [832, 401] on button "Done" at bounding box center [882, 409] width 158 height 33
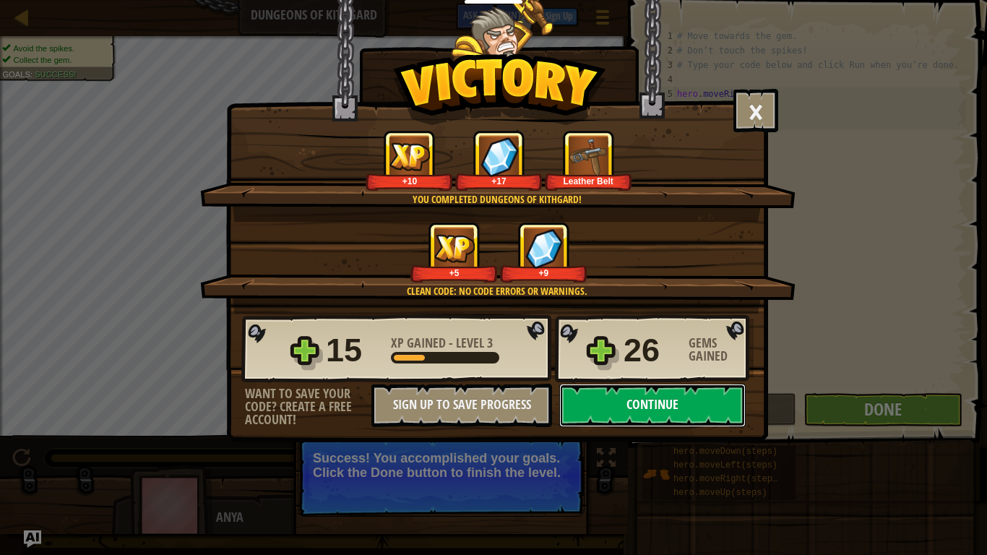
click at [611, 394] on button "Continue" at bounding box center [652, 405] width 186 height 43
